Goal: Information Seeking & Learning: Learn about a topic

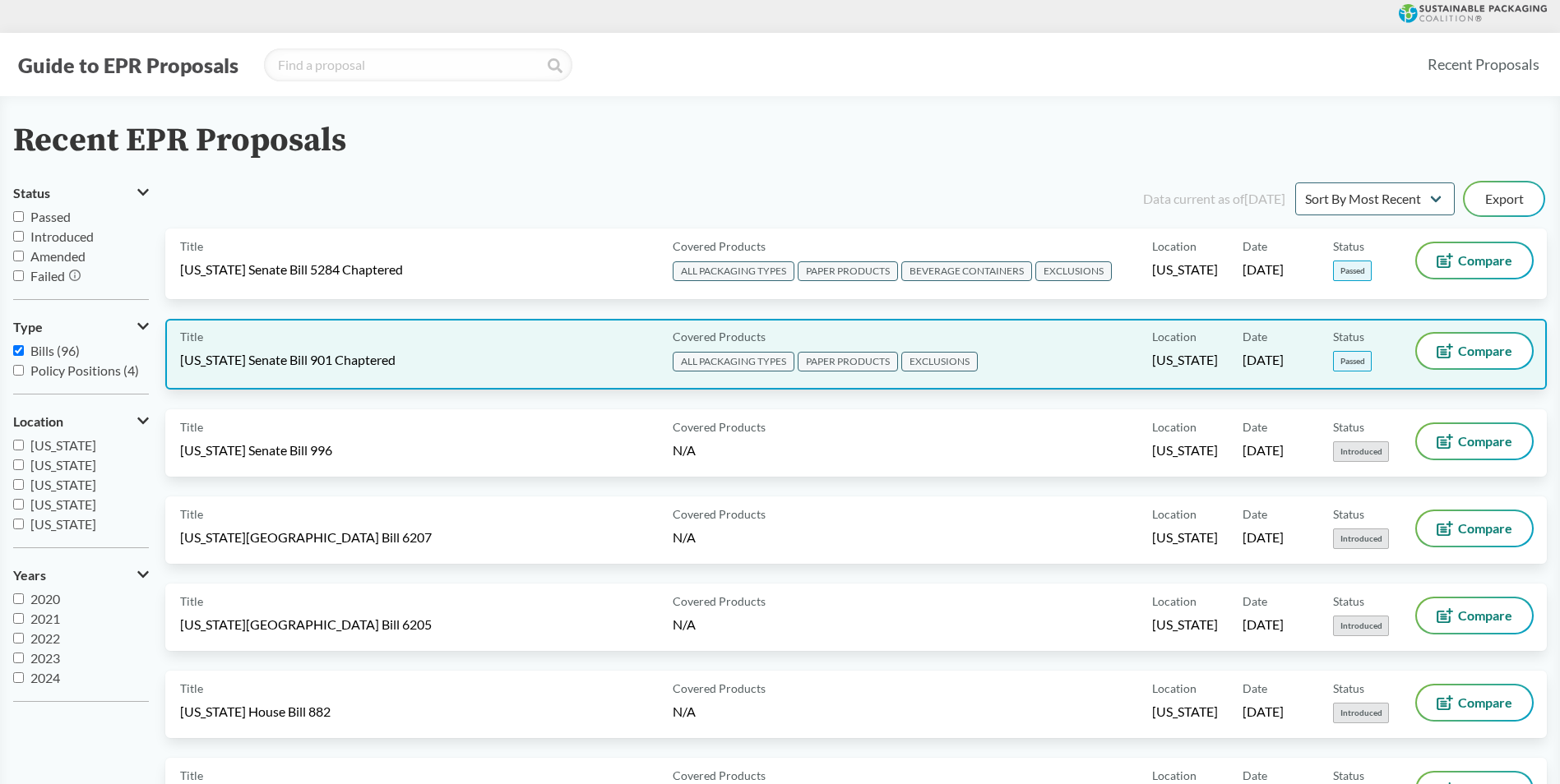
click at [984, 341] on div "Covered Products ALL PACKAGING TYPES PAPER PRODUCTS EXCLUSIONS" at bounding box center [909, 354] width 486 height 41
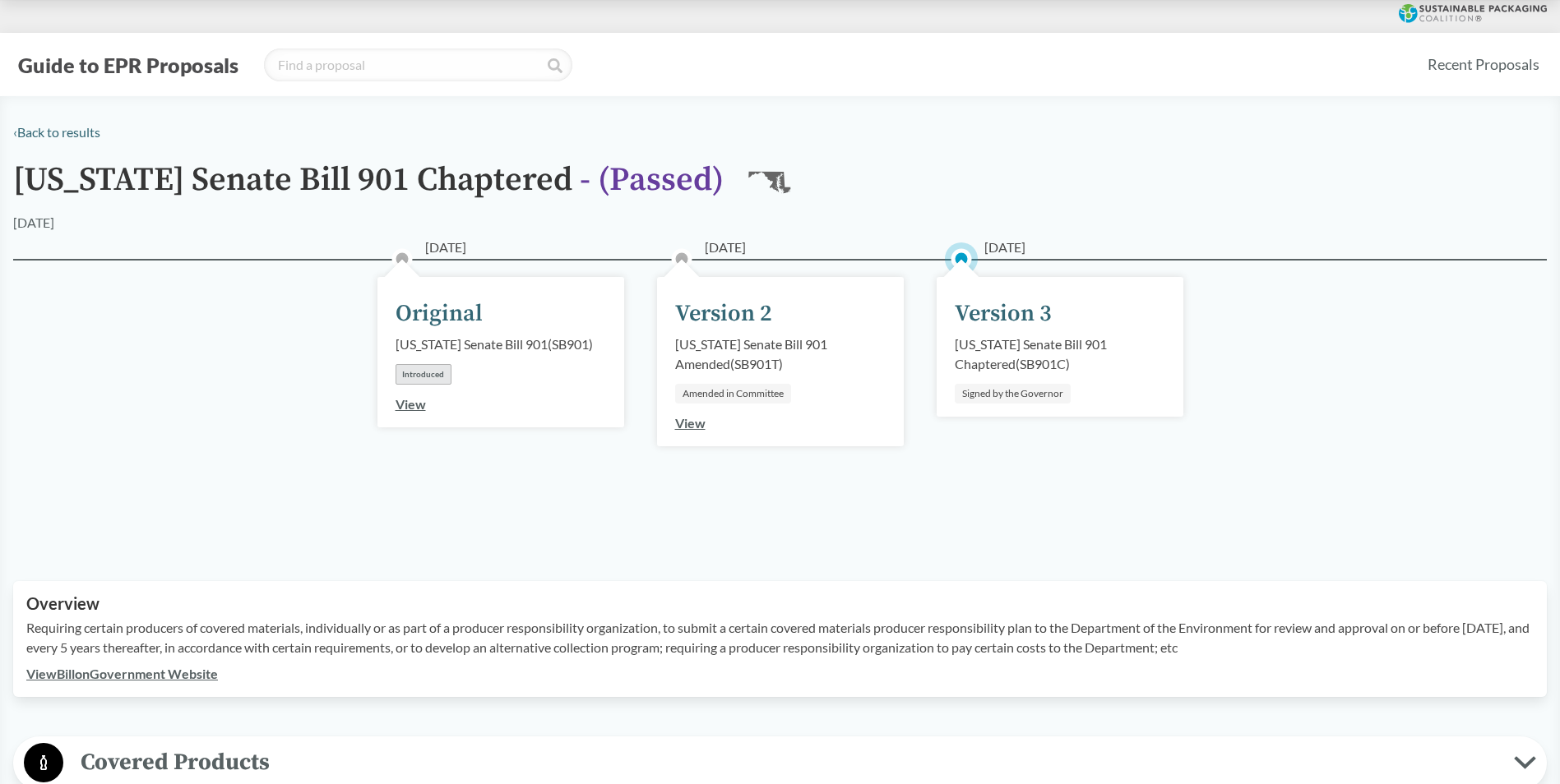
click at [55, 123] on div "‹ Back to results" at bounding box center [780, 132] width 1534 height 19
click at [52, 134] on link "‹ Back to results" at bounding box center [56, 132] width 87 height 16
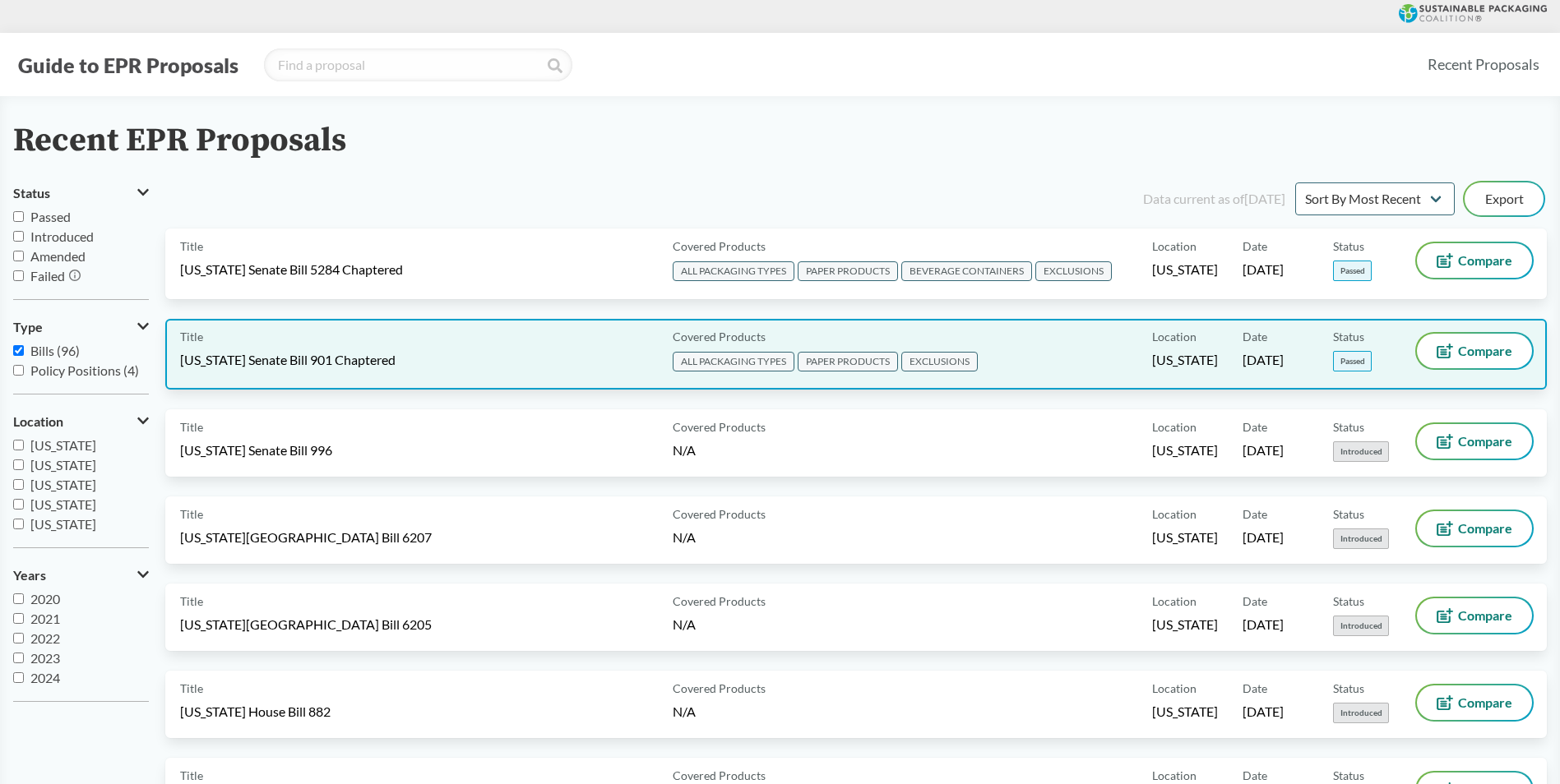
click at [989, 356] on div "Covered Products ALL PACKAGING TYPES PAPER PRODUCTS EXCLUSIONS" at bounding box center [909, 354] width 486 height 41
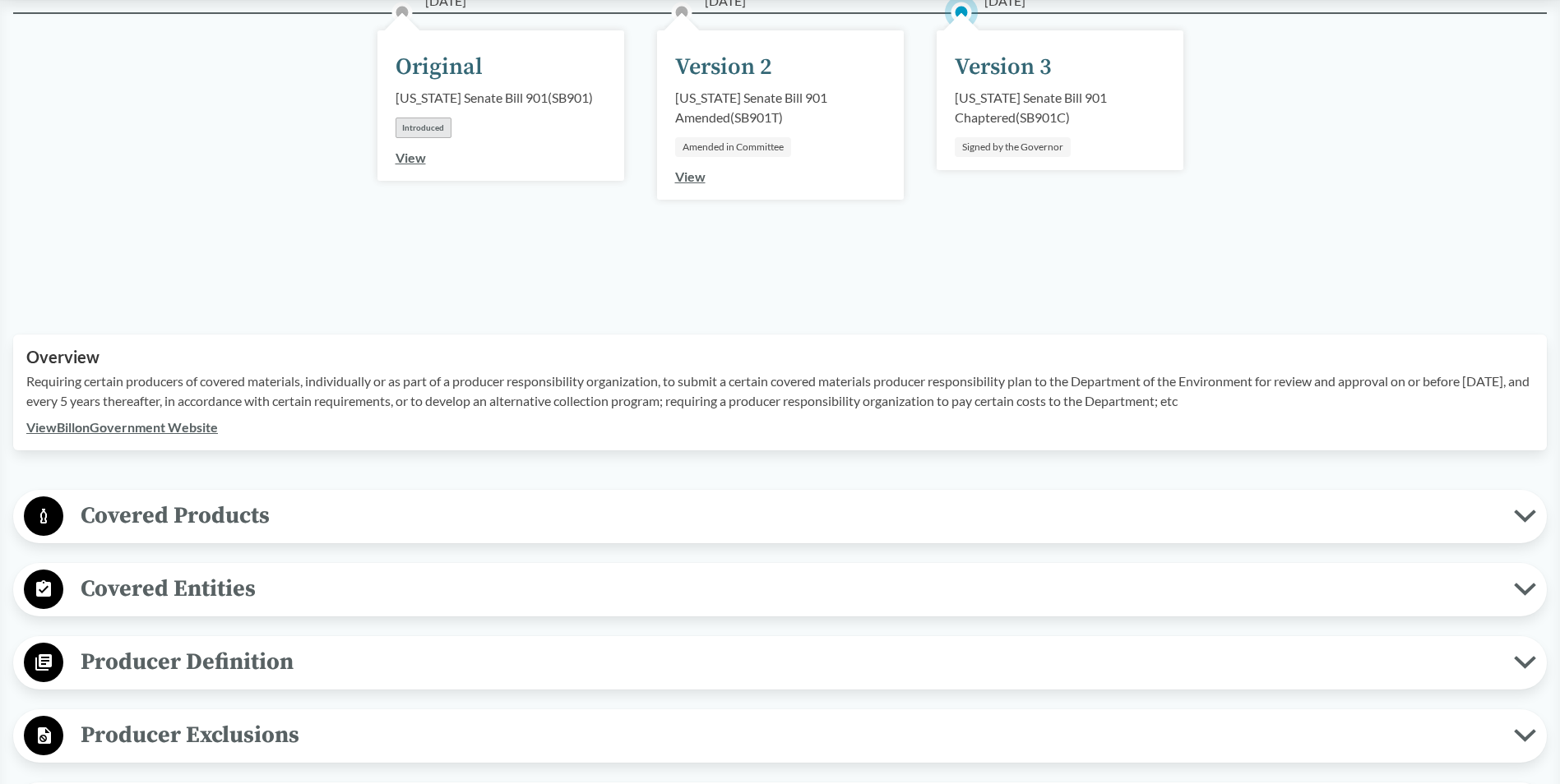
scroll to position [576, 0]
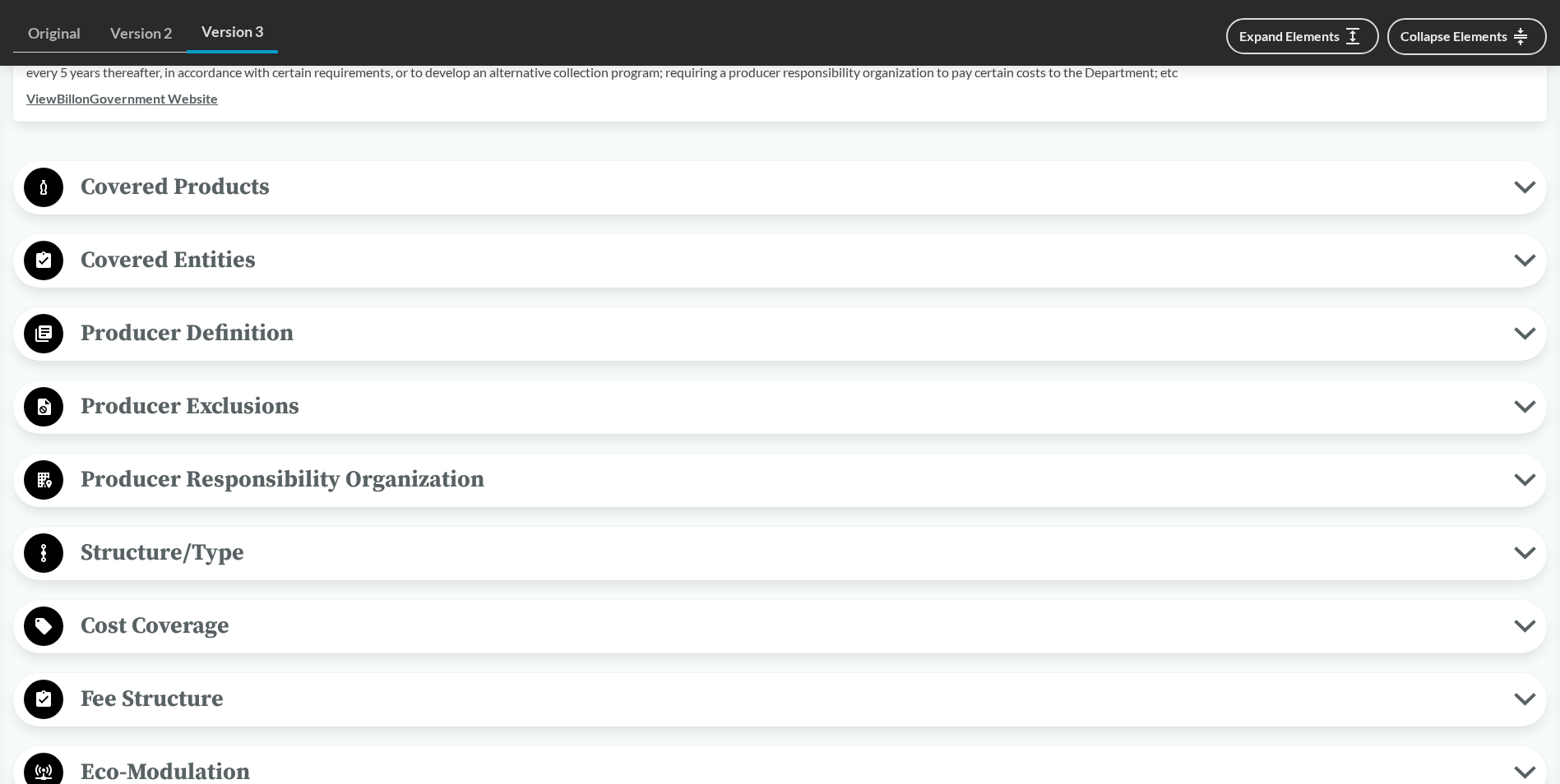
click at [222, 184] on span "Covered Products" at bounding box center [789, 187] width 1451 height 37
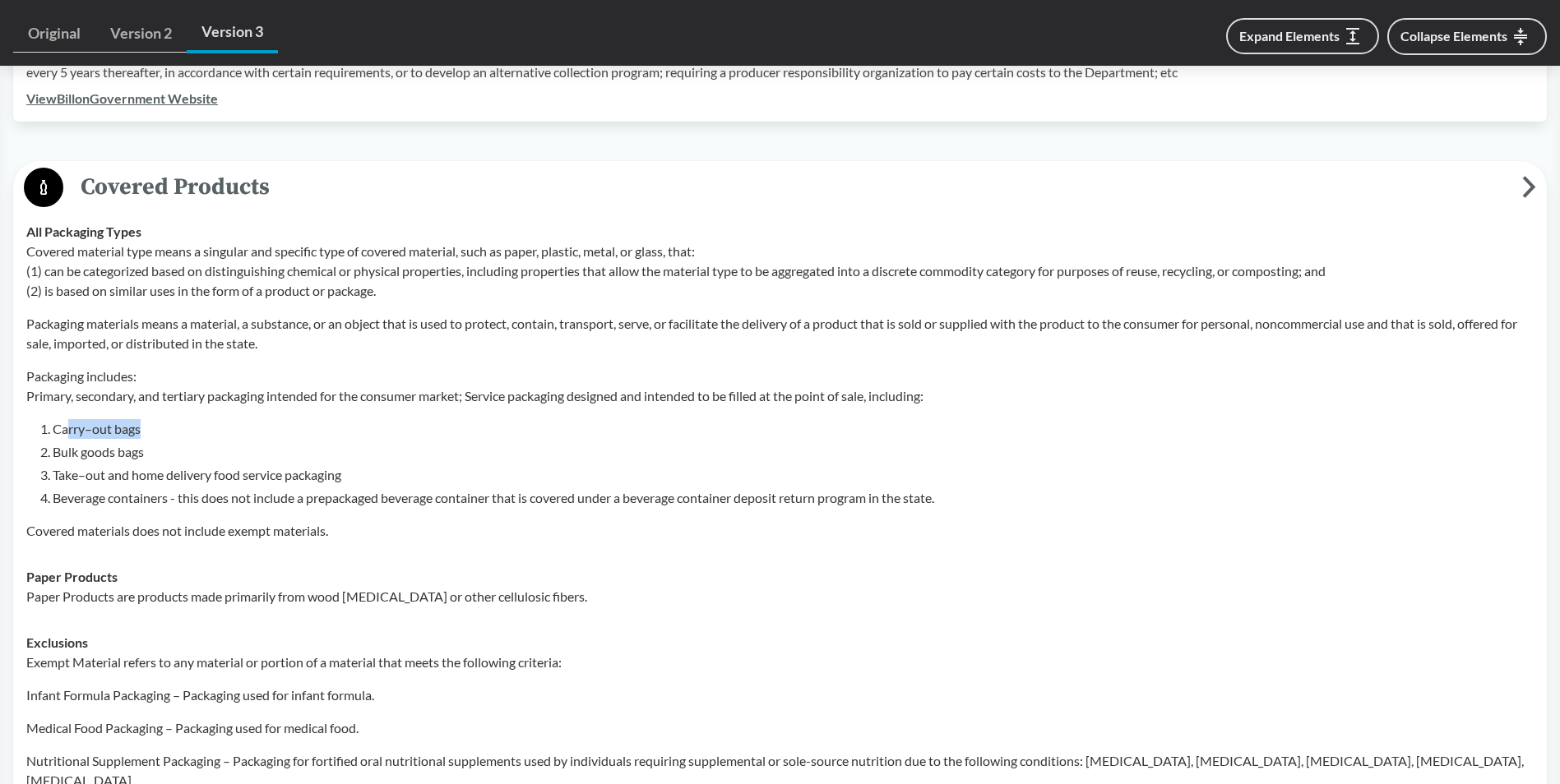
drag, startPoint x: 69, startPoint y: 432, endPoint x: 142, endPoint y: 438, distance: 73.2
click at [142, 438] on li "Carry–out bags" at bounding box center [793, 429] width 1481 height 19
drag, startPoint x: 142, startPoint y: 438, endPoint x: 109, endPoint y: 456, distance: 37.6
click at [109, 456] on li "Bulk goods bags" at bounding box center [793, 452] width 1481 height 19
drag, startPoint x: 109, startPoint y: 456, endPoint x: 134, endPoint y: 475, distance: 31.4
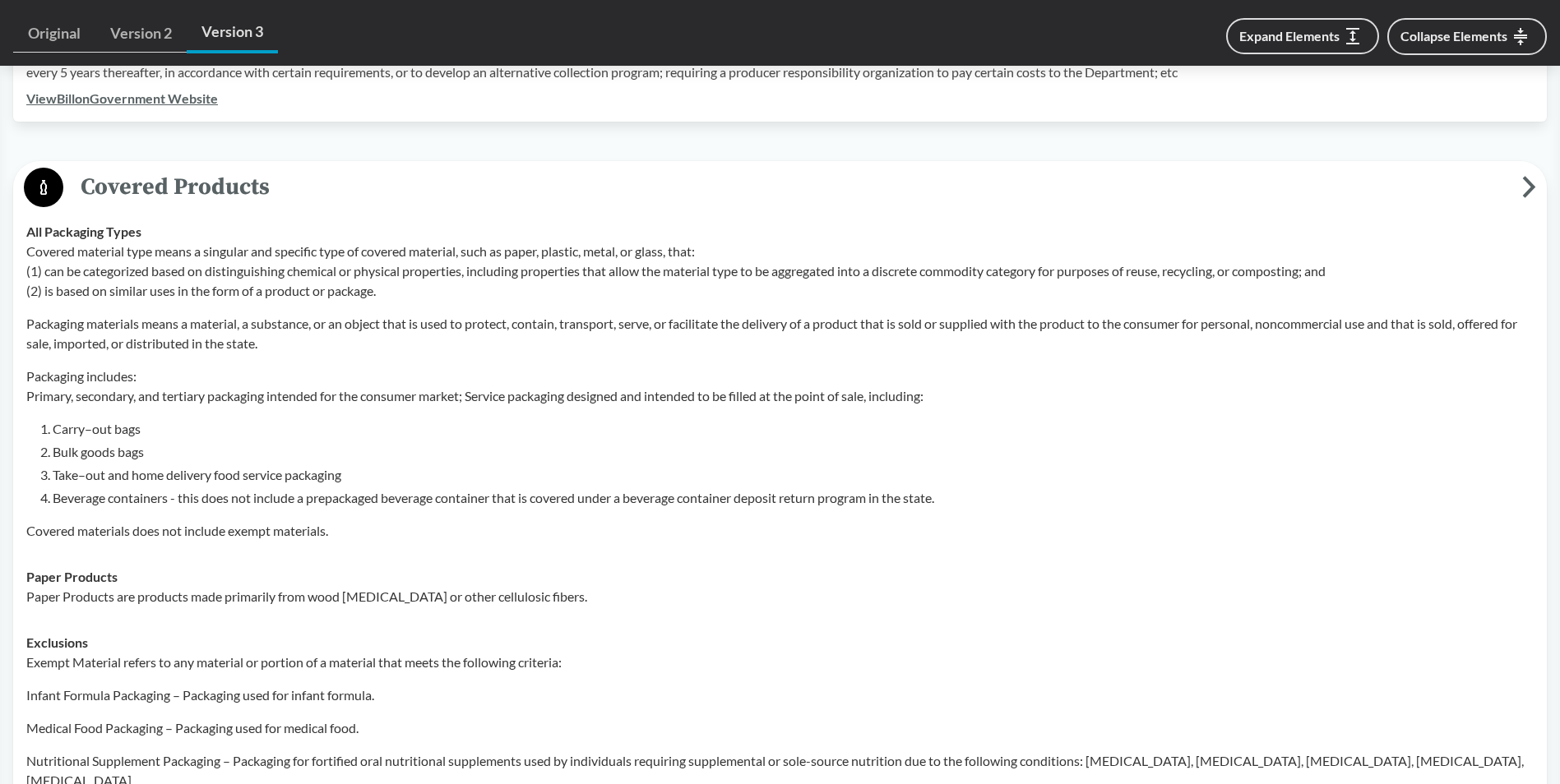
click at [134, 475] on li "Take–out and home delivery food service packaging" at bounding box center [793, 475] width 1481 height 19
drag, startPoint x: 109, startPoint y: 480, endPoint x: 323, endPoint y: 480, distance: 214.0
click at [323, 480] on li "Take–out and home delivery food service packaging" at bounding box center [793, 475] width 1481 height 19
drag, startPoint x: 323, startPoint y: 480, endPoint x: 242, endPoint y: 505, distance: 84.8
click at [242, 505] on li "Beverage containers - this does not include a prepackaged beverage container th…" at bounding box center [793, 498] width 1481 height 19
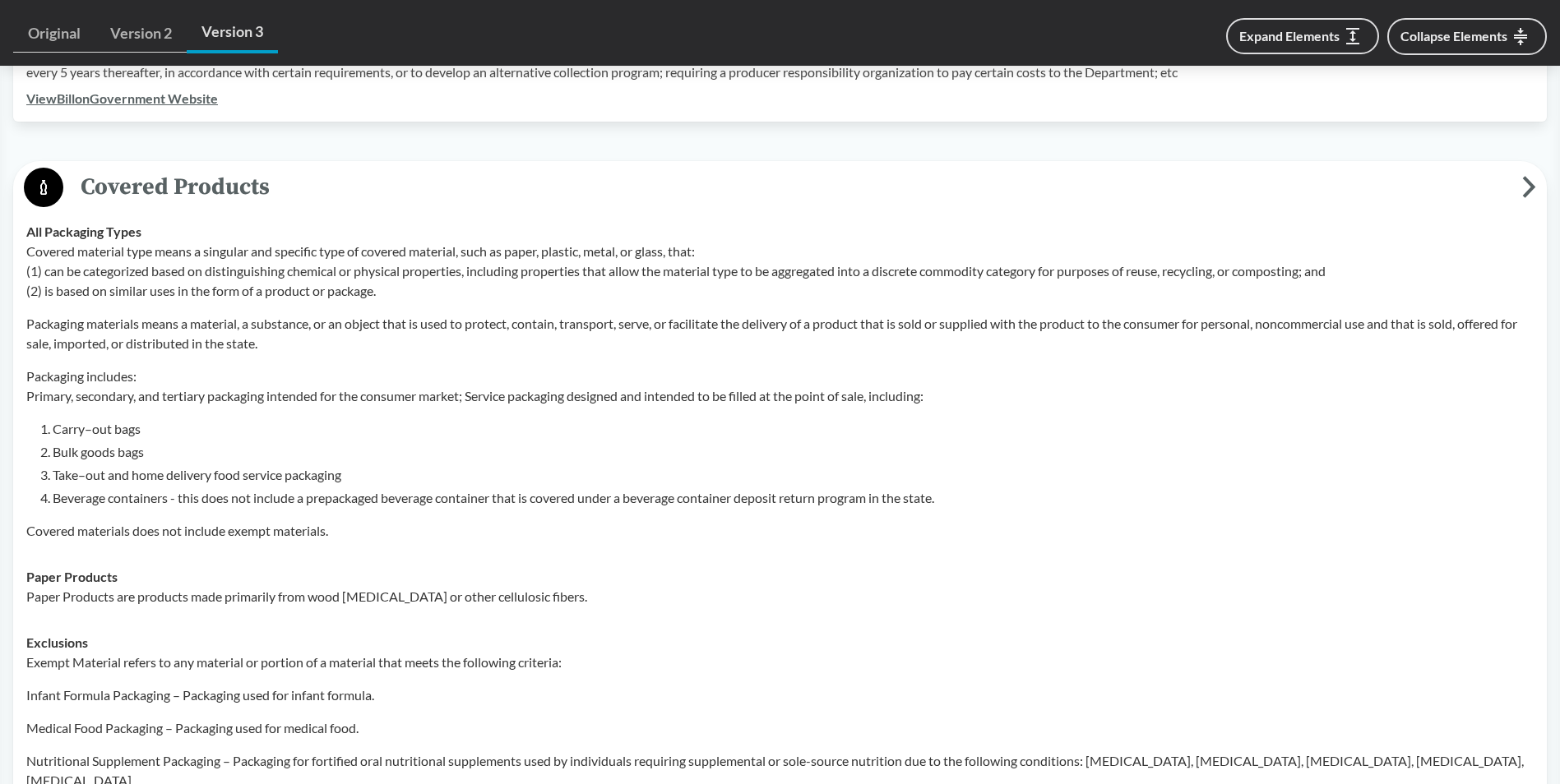
drag, startPoint x: 242, startPoint y: 505, endPoint x: 222, endPoint y: 504, distance: 20.0
click at [222, 504] on div "Covered material type means a singular and specific type of covered material, s…" at bounding box center [780, 391] width 1507 height 299
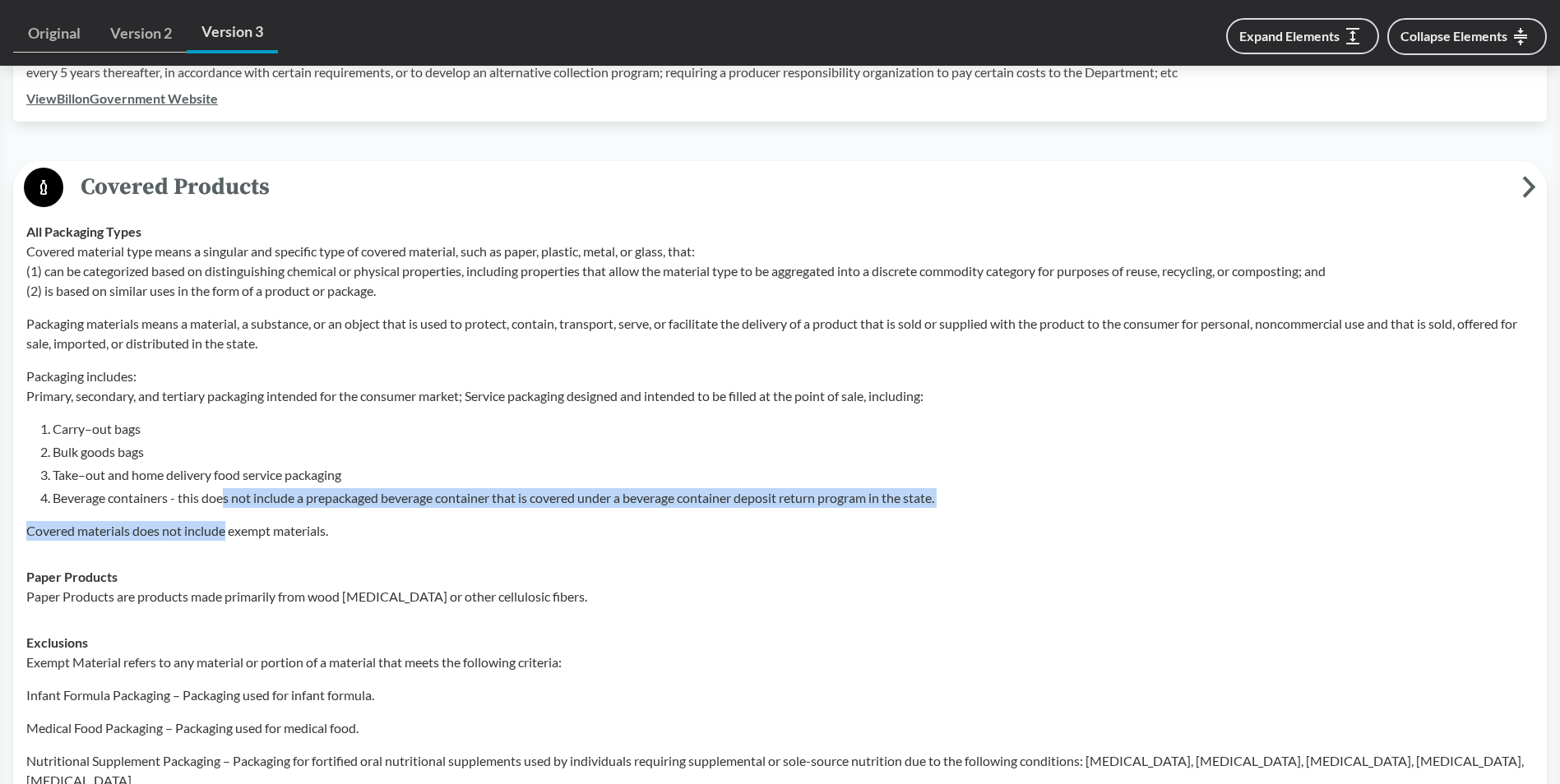
click at [169, 545] on td "All Packaging Types Covered material type means a singular and specific type of…" at bounding box center [780, 381] width 1522 height 345
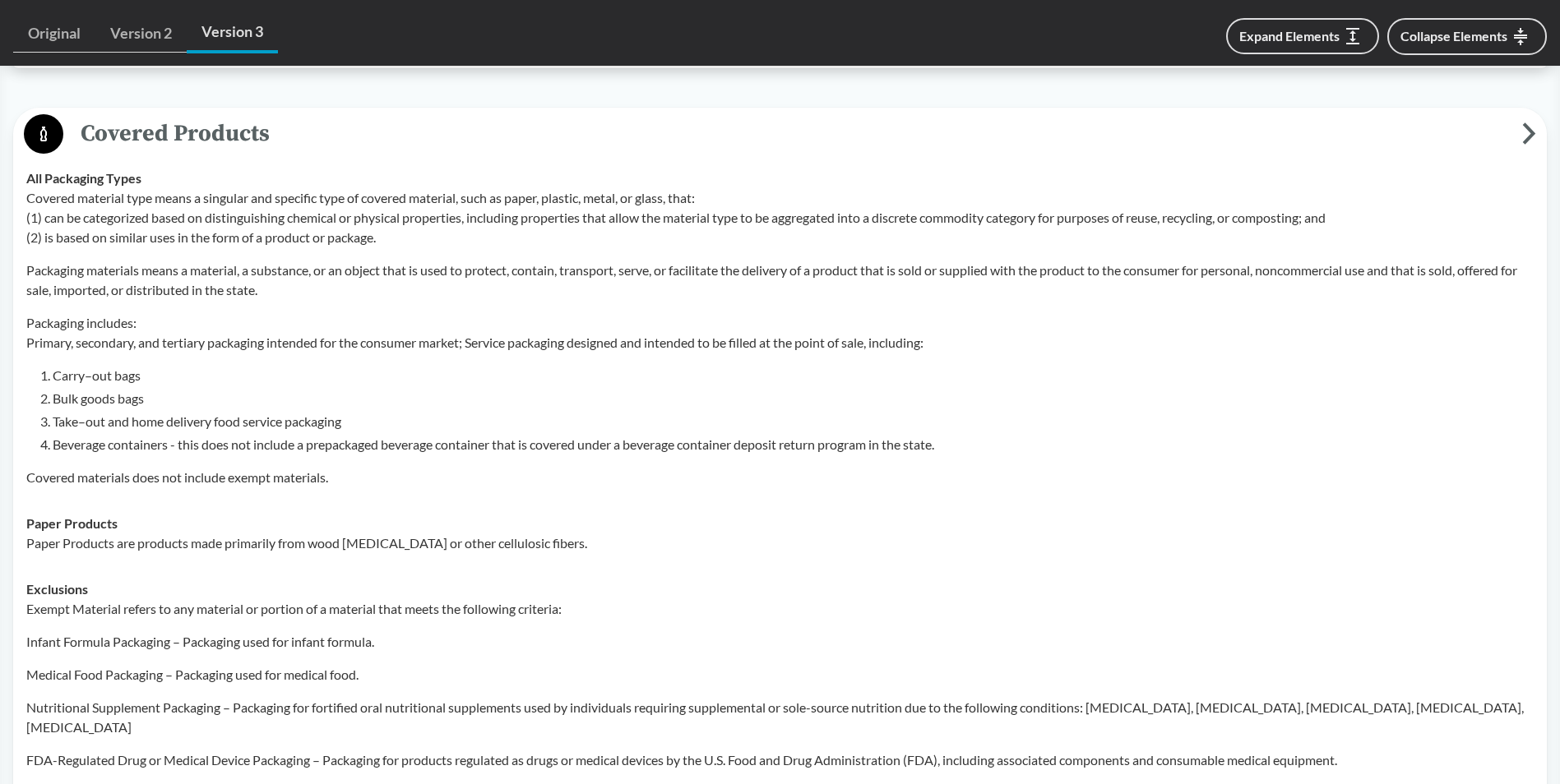
scroll to position [657, 0]
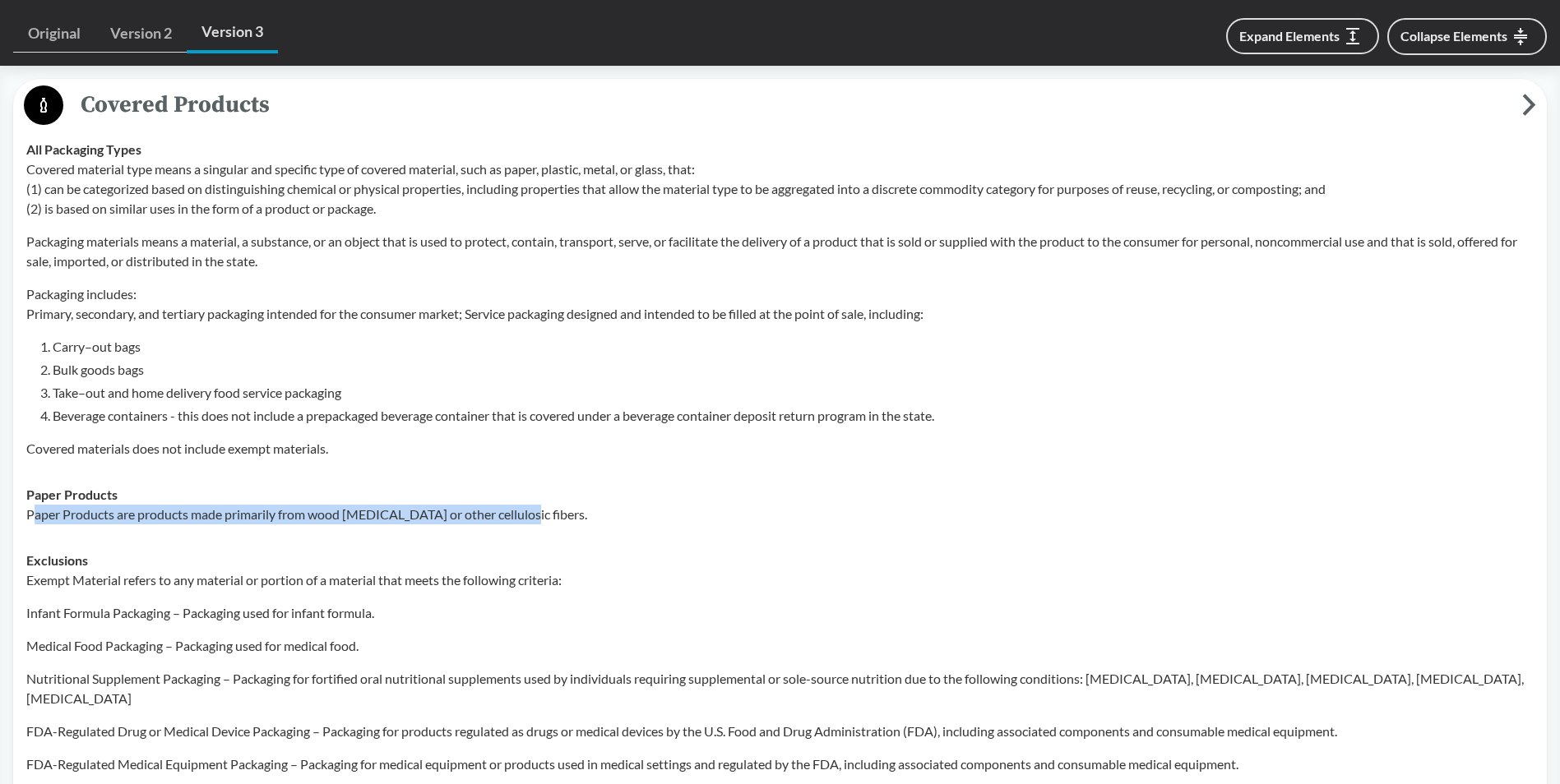
drag, startPoint x: 34, startPoint y: 512, endPoint x: 514, endPoint y: 519, distance: 480.1
click at [514, 519] on p "Paper Products are products made primarily from wood [MEDICAL_DATA] or other ce…" at bounding box center [780, 514] width 1507 height 19
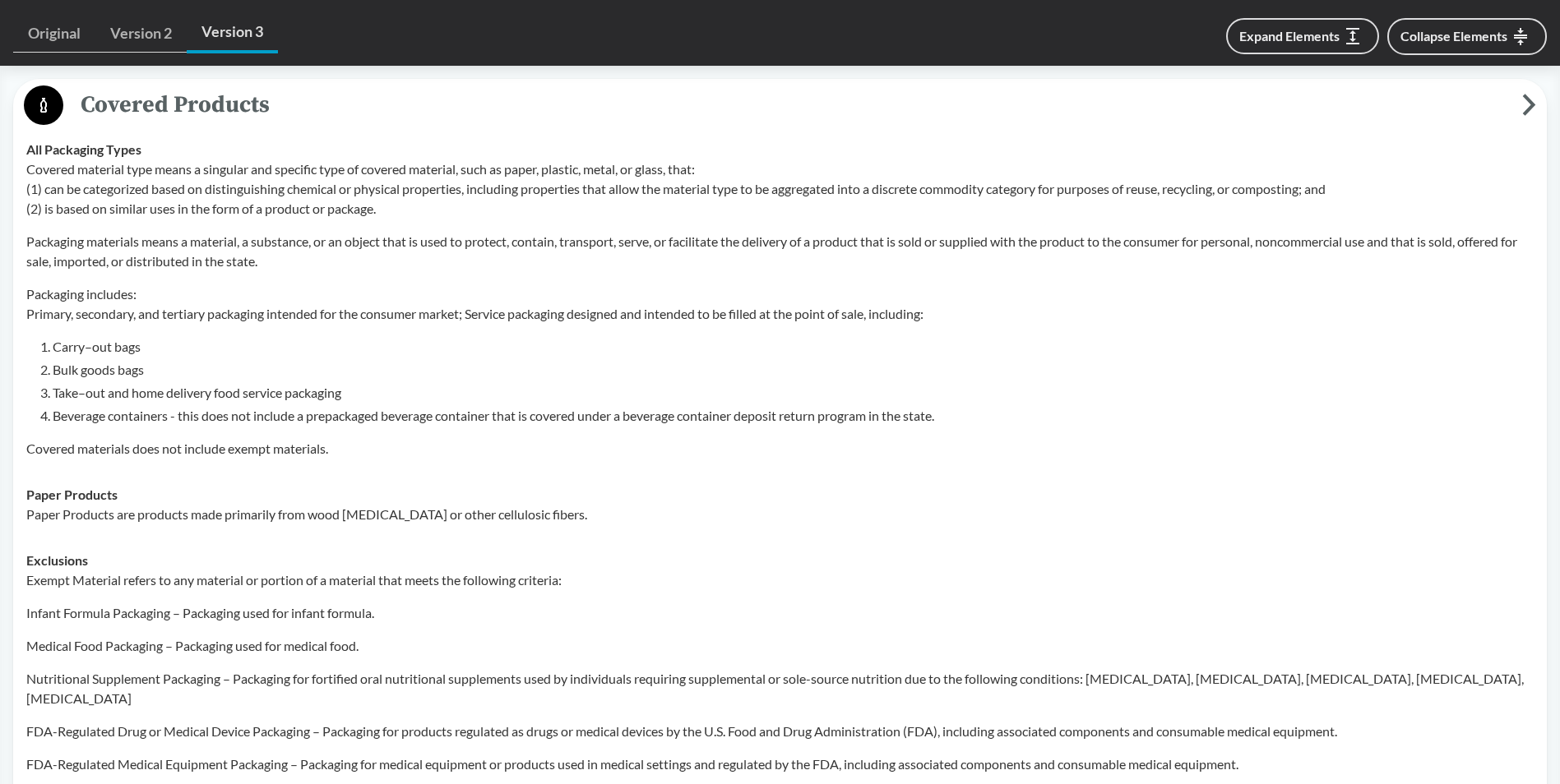
drag, startPoint x: 514, startPoint y: 519, endPoint x: 514, endPoint y: 538, distance: 19.0
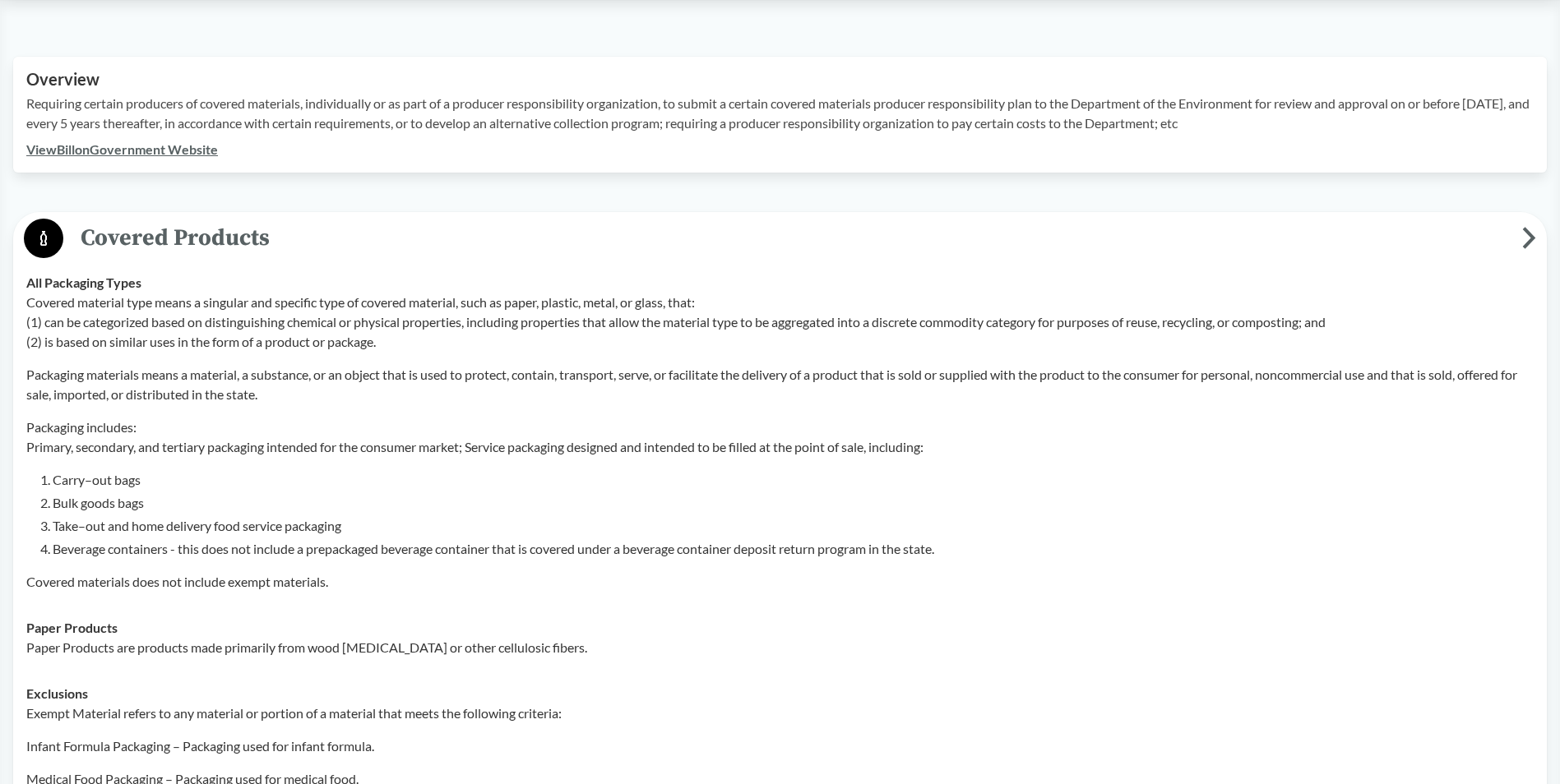
scroll to position [493, 0]
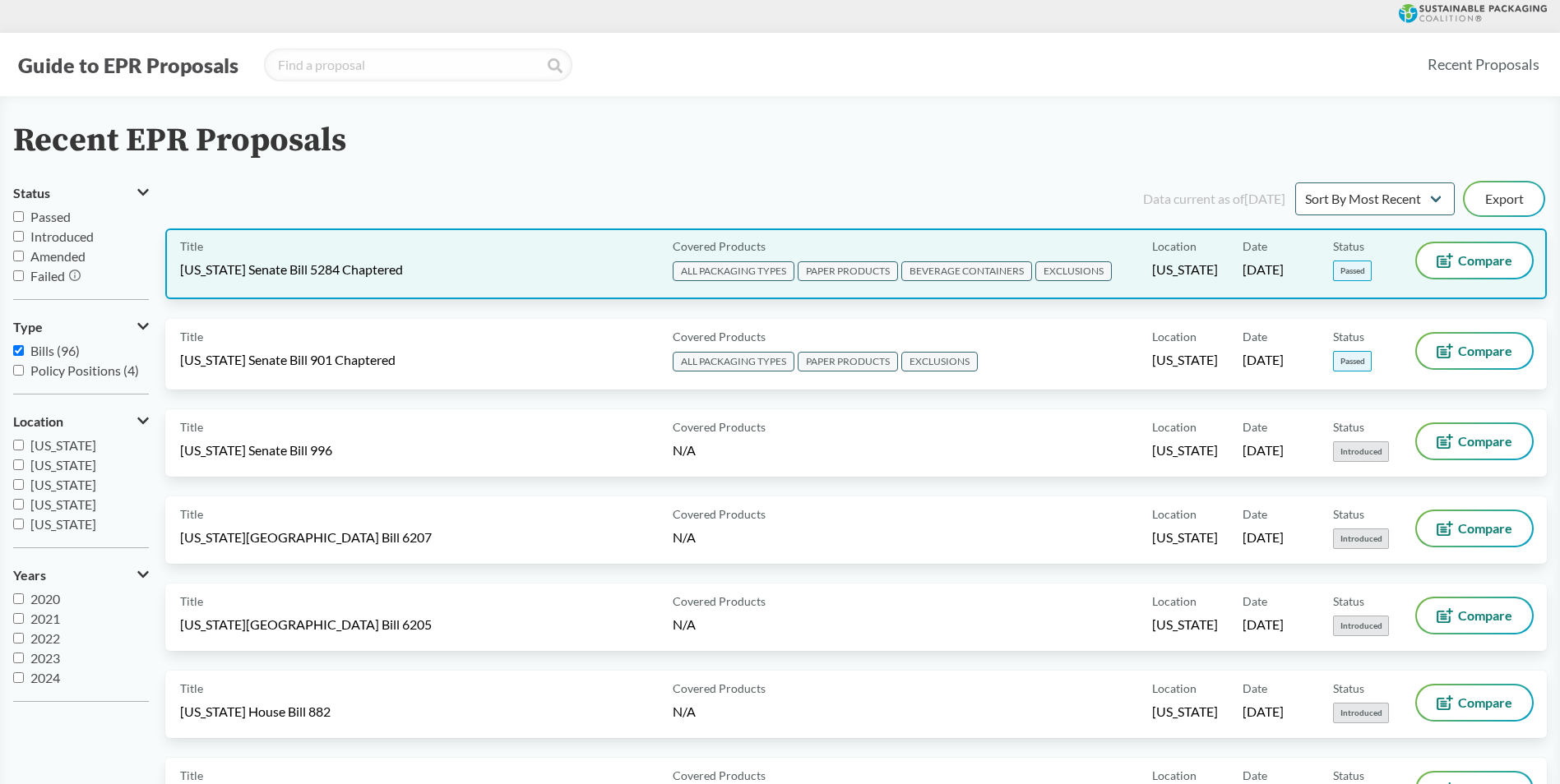
click at [396, 249] on div "Title [US_STATE] Senate Bill 5284 Chaptered" at bounding box center [423, 264] width 486 height 41
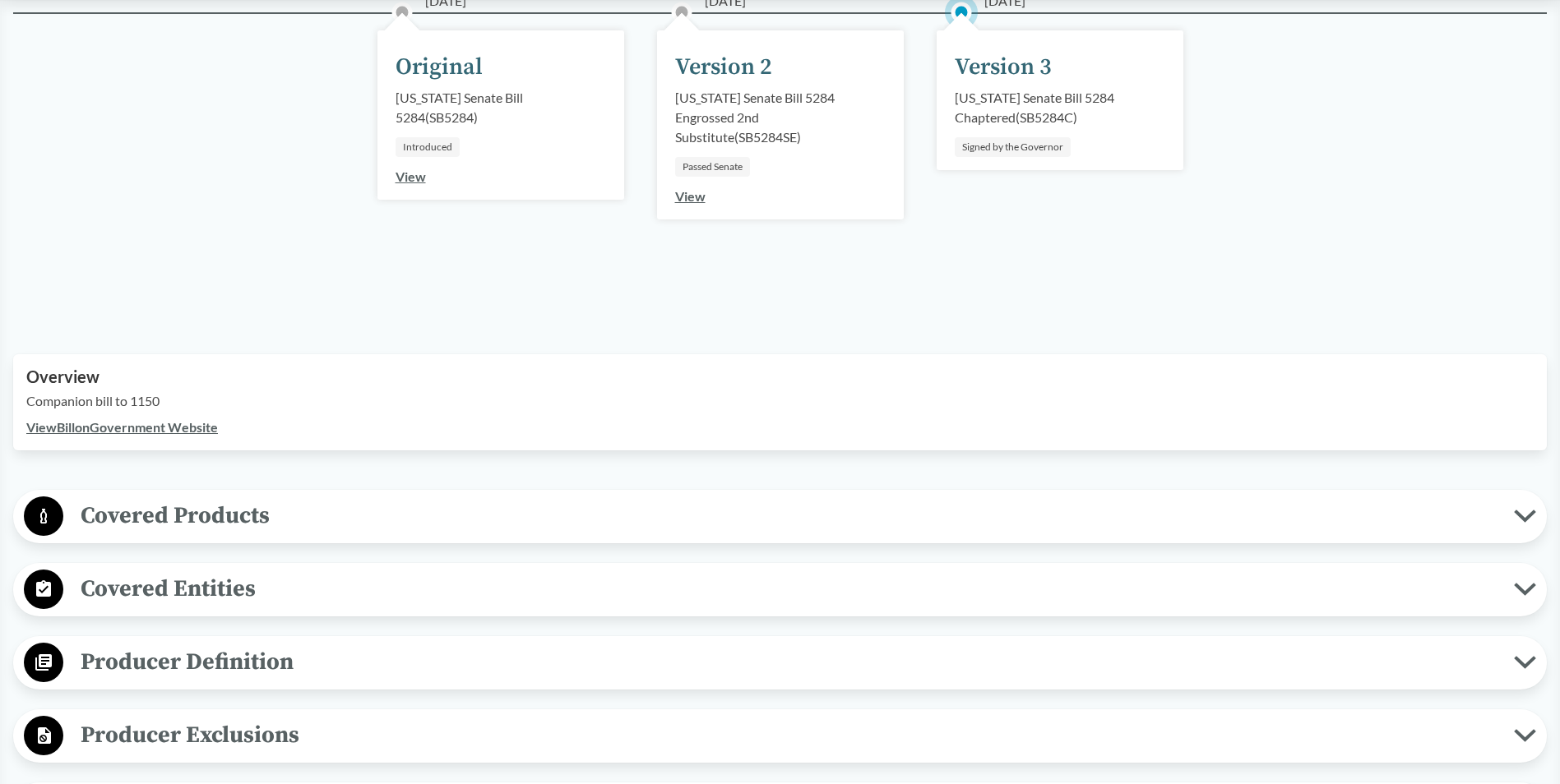
click at [195, 526] on span "Covered Products" at bounding box center [789, 516] width 1451 height 37
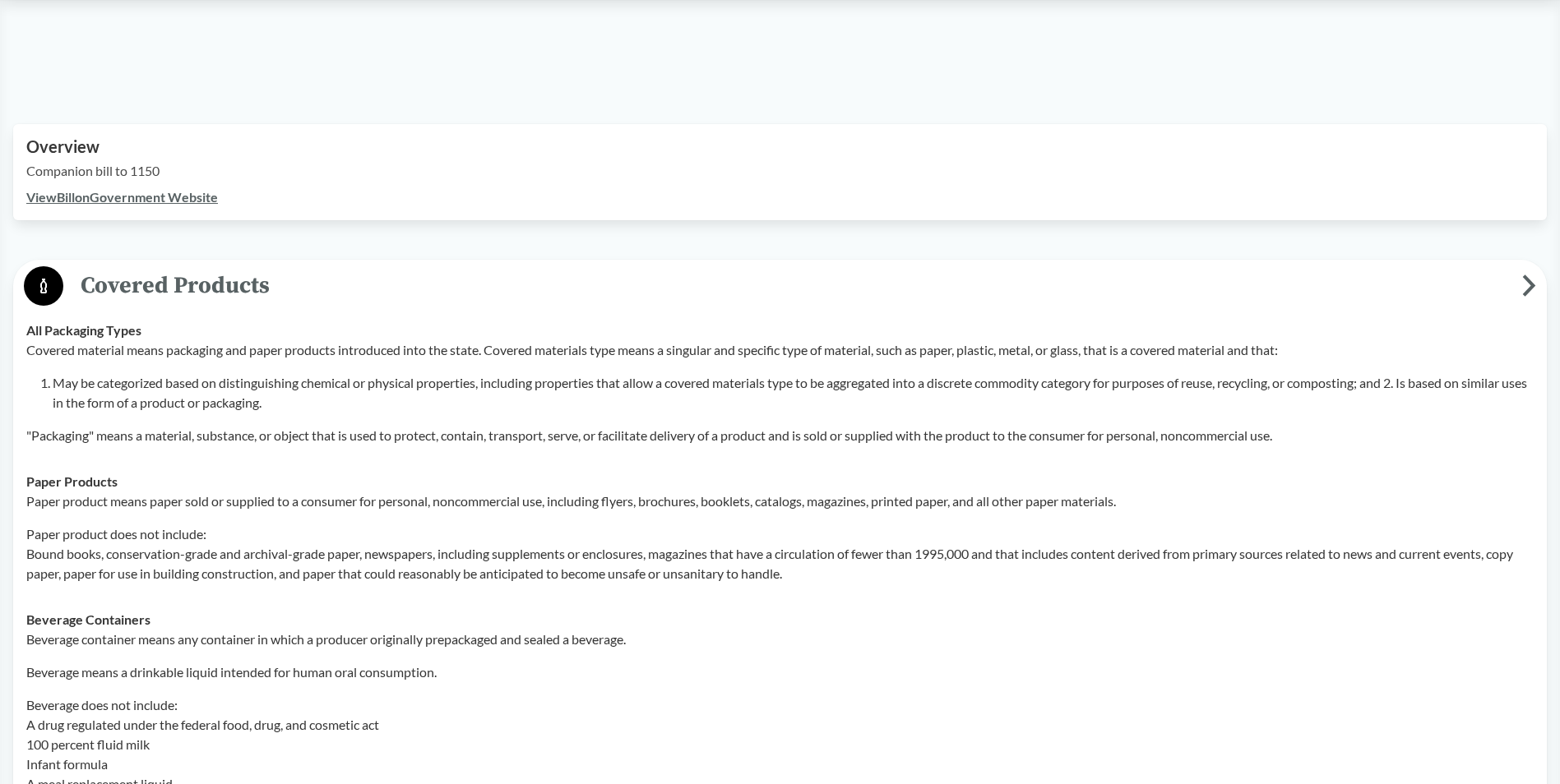
scroll to position [493, 0]
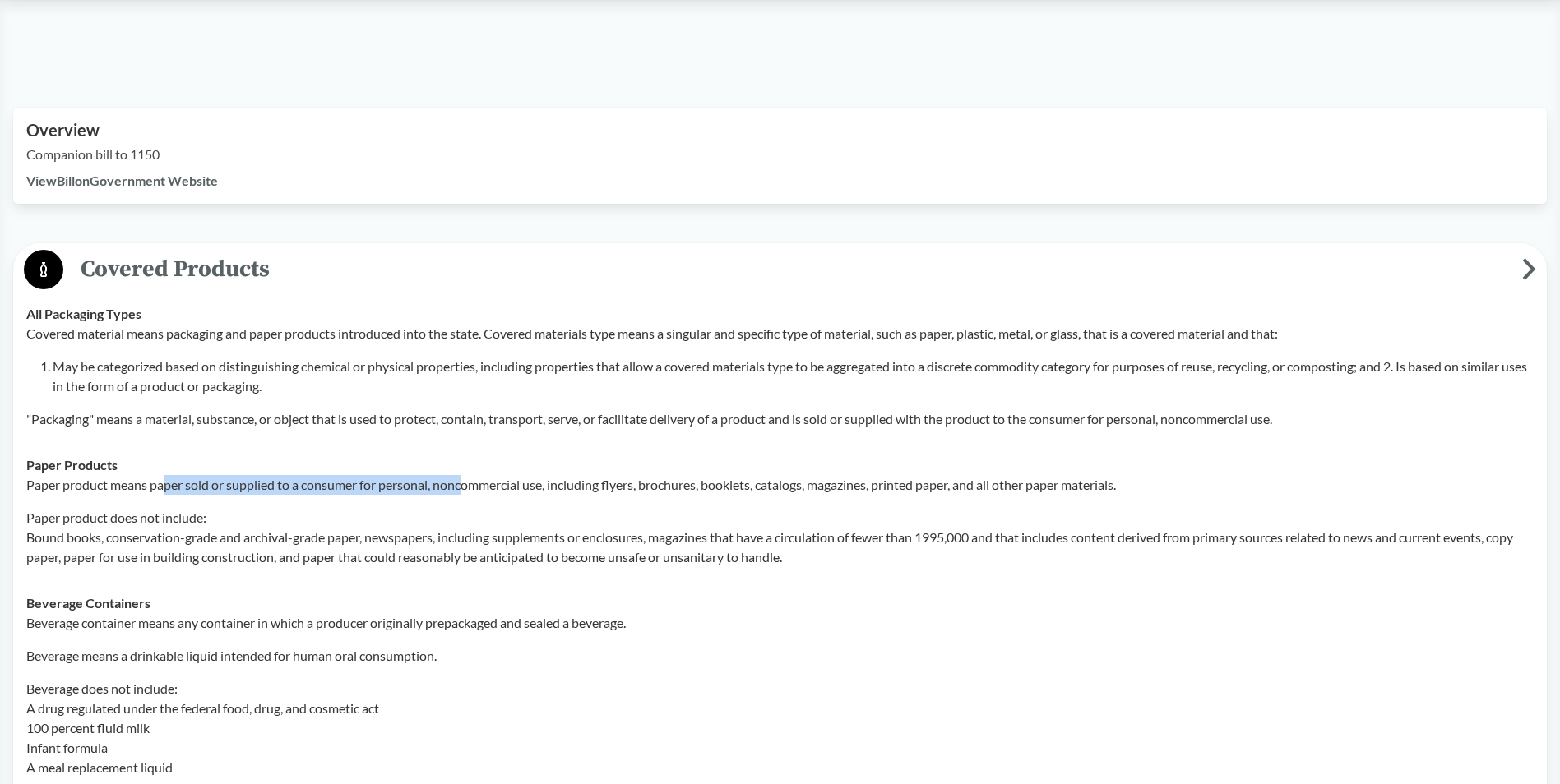
drag, startPoint x: 182, startPoint y: 486, endPoint x: 465, endPoint y: 489, distance: 283.0
click at [465, 489] on p "Paper product means paper sold or supplied to a consumer for personal, noncomme…" at bounding box center [780, 485] width 1507 height 19
drag, startPoint x: 465, startPoint y: 489, endPoint x: 570, endPoint y: 494, distance: 105.1
click at [570, 494] on p "Paper product means paper sold or supplied to a consumer for personal, noncomme…" at bounding box center [780, 485] width 1507 height 19
drag, startPoint x: 264, startPoint y: 534, endPoint x: 305, endPoint y: 534, distance: 41.0
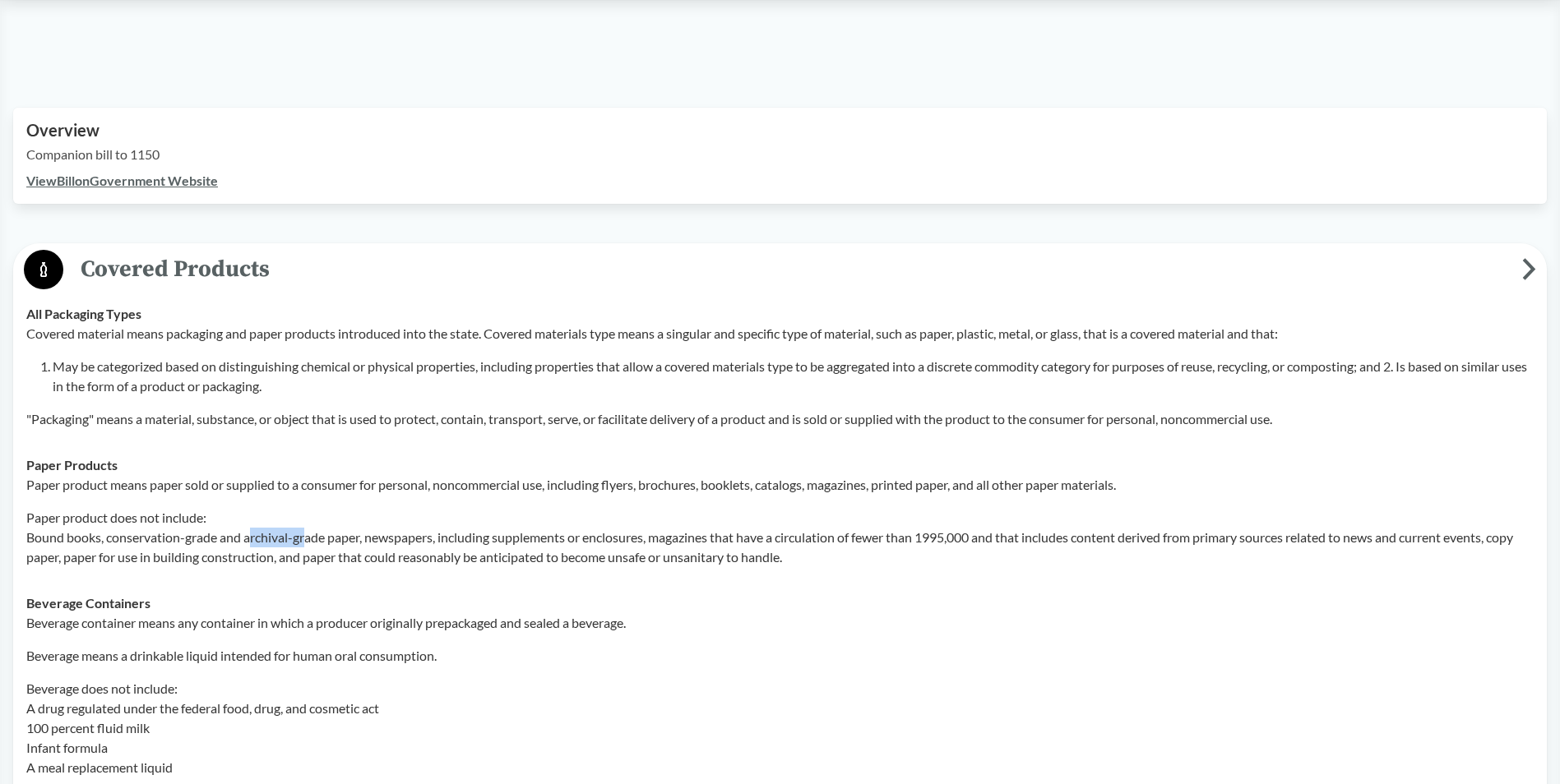
click at [305, 534] on p "Paper product does not include: Bound books, conservation-grade and archival-gr…" at bounding box center [780, 537] width 1507 height 59
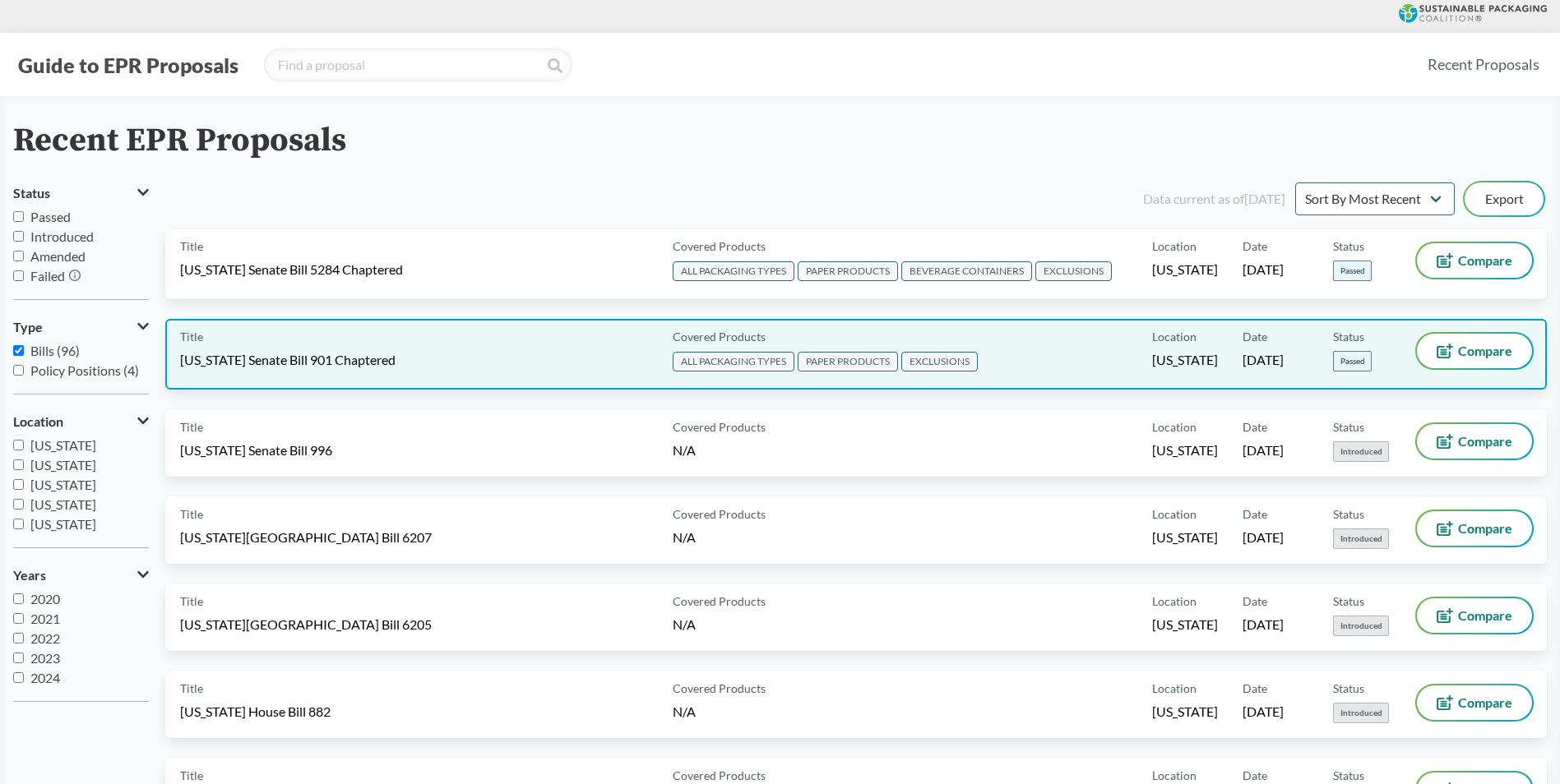
click at [273, 366] on span "[US_STATE] Senate Bill 901 Chaptered" at bounding box center [288, 359] width 215 height 18
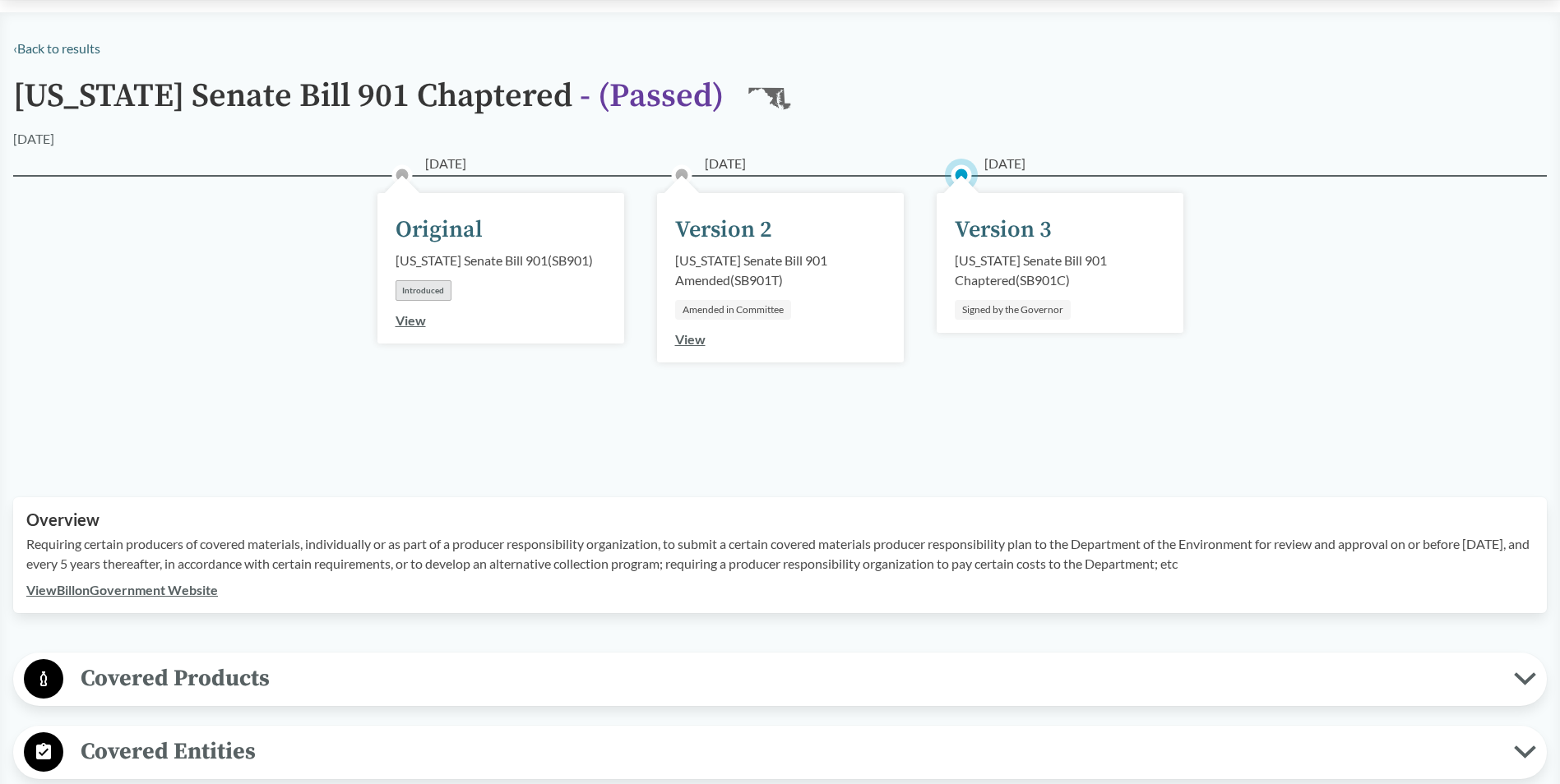
scroll to position [83, 0]
